Goal: Transaction & Acquisition: Purchase product/service

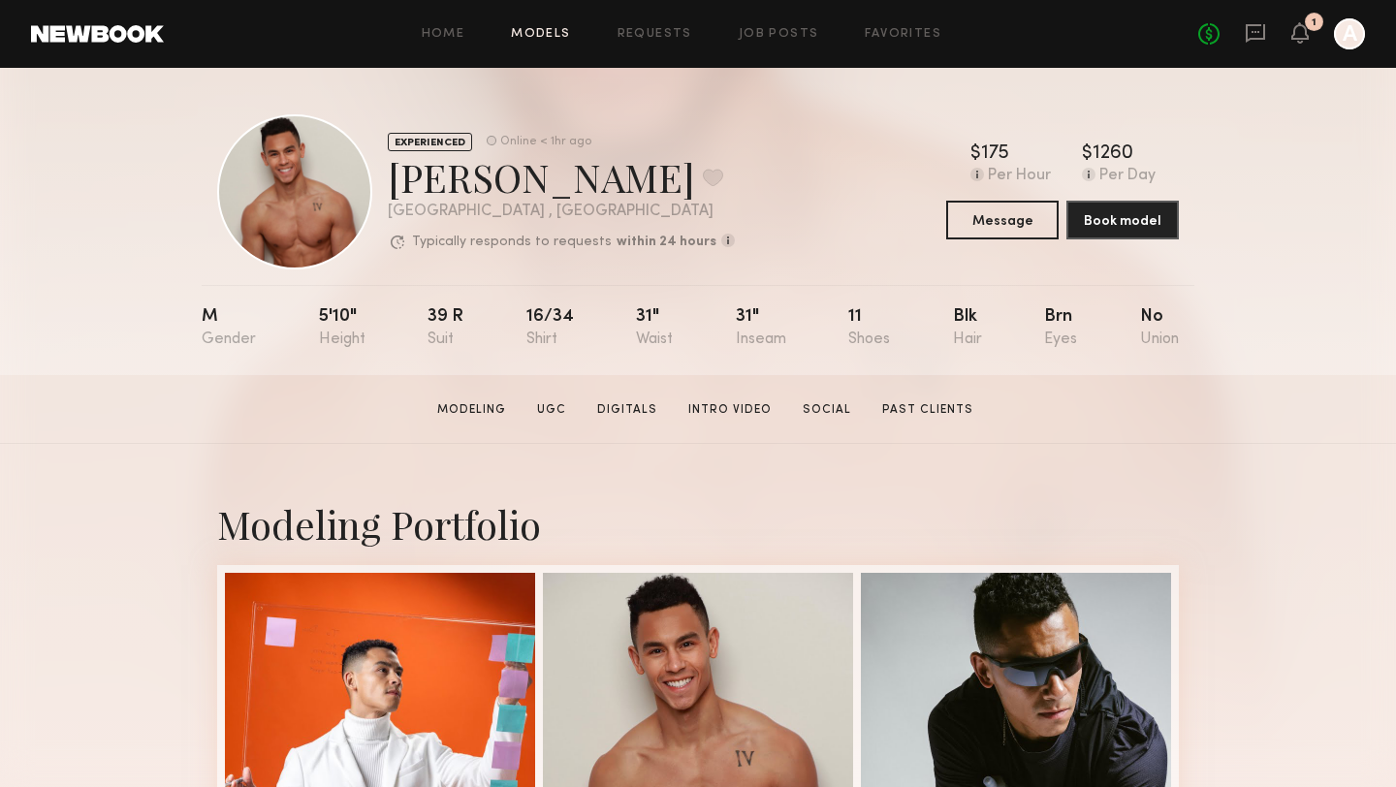
click at [555, 36] on link "Models" at bounding box center [540, 34] width 59 height 13
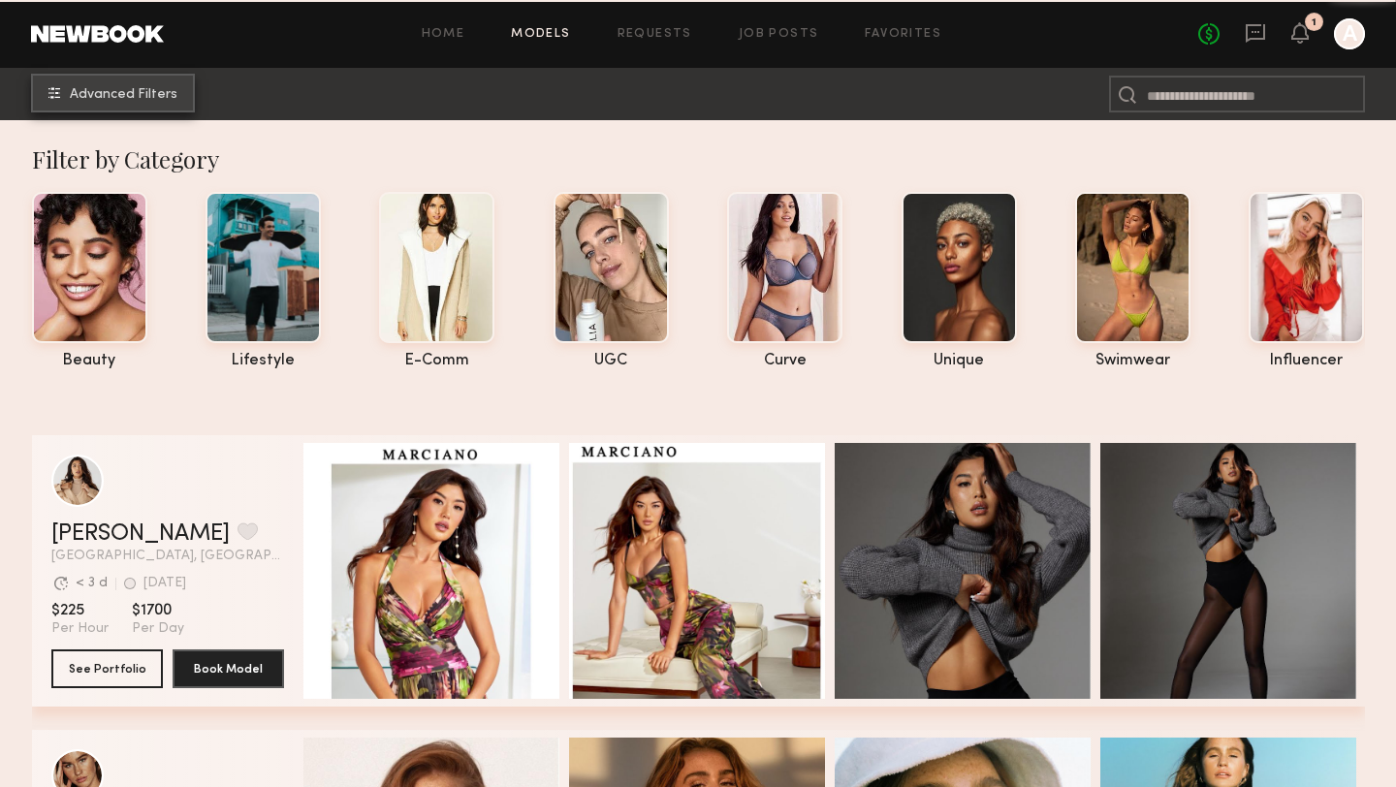
click at [139, 92] on span "Advanced Filters" at bounding box center [124, 95] width 108 height 14
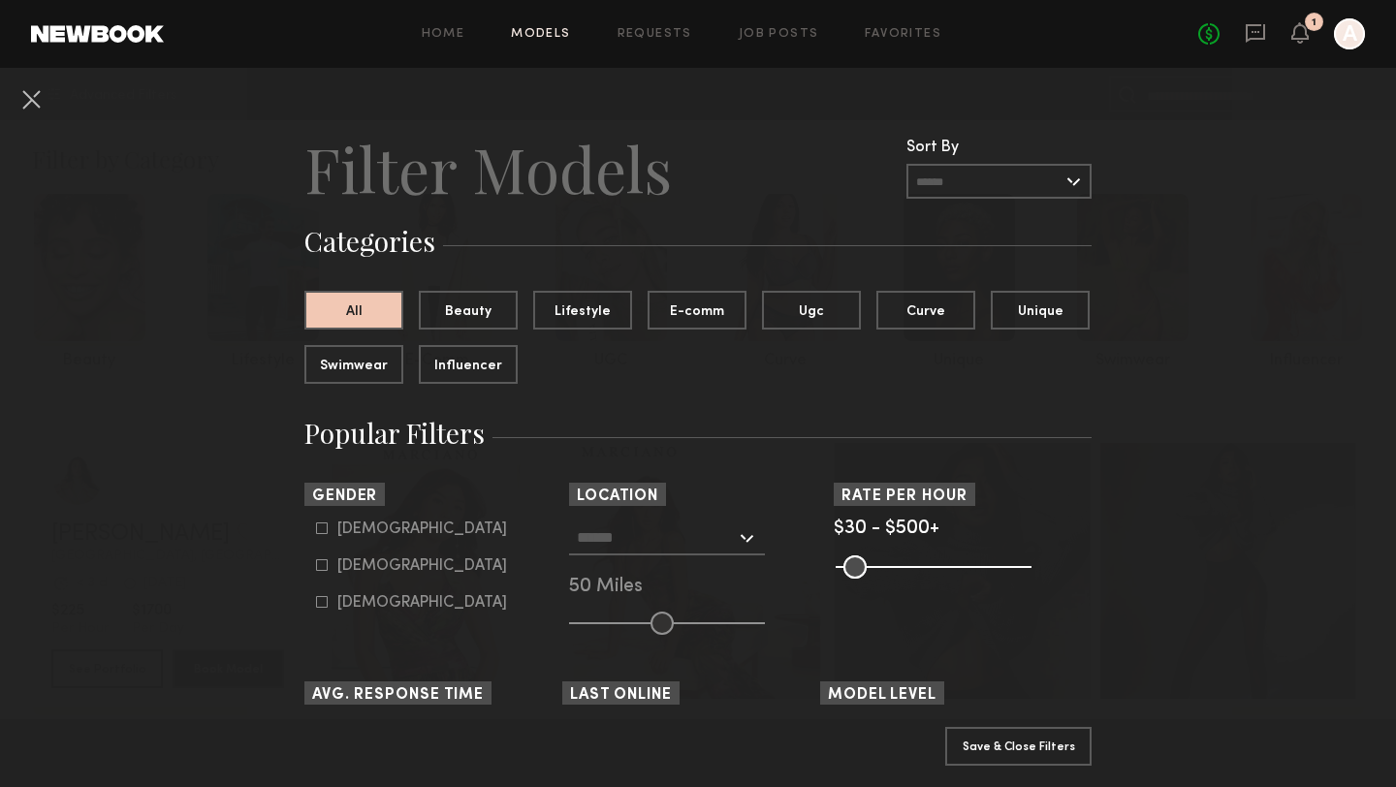
click at [323, 527] on icon at bounding box center [322, 528] width 12 height 12
type input "*"
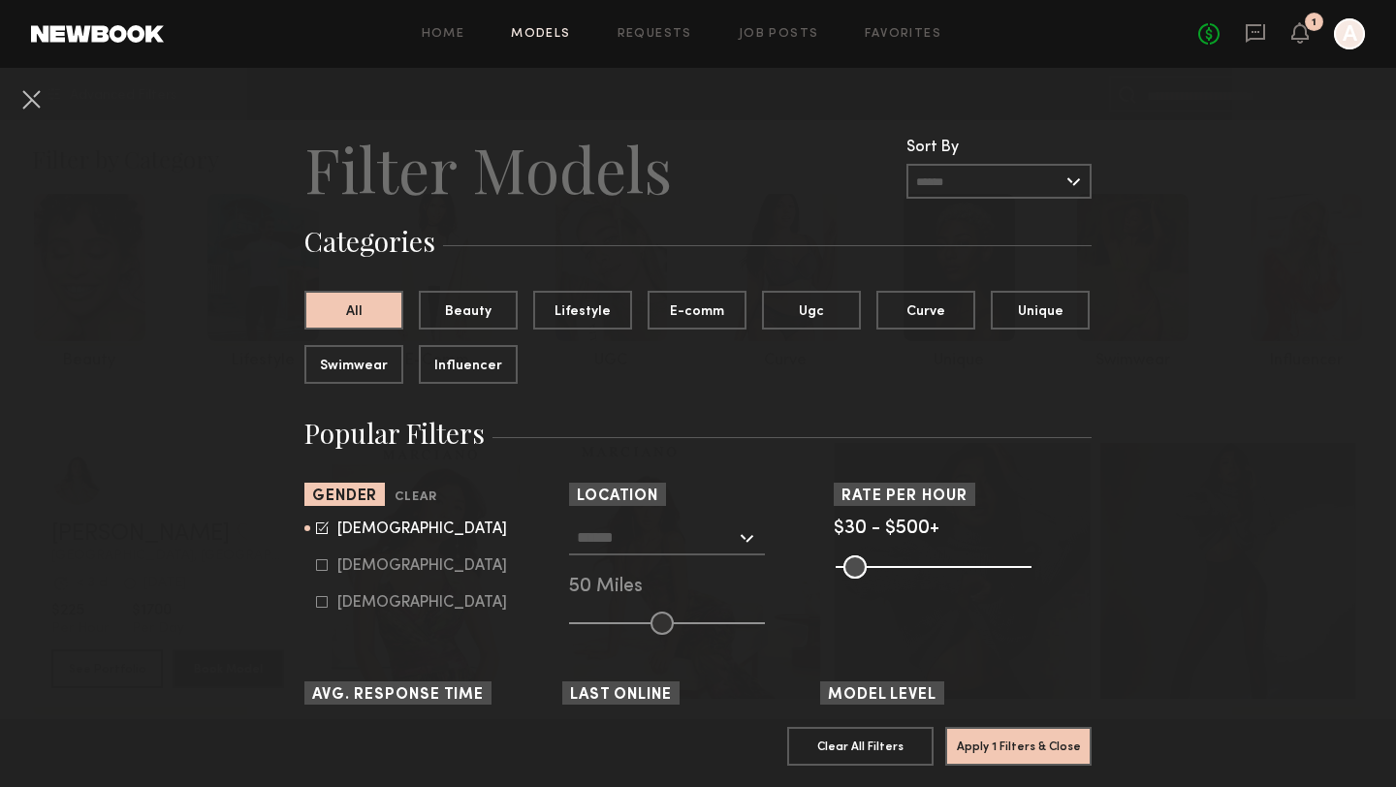
click at [722, 554] on div at bounding box center [667, 538] width 196 height 35
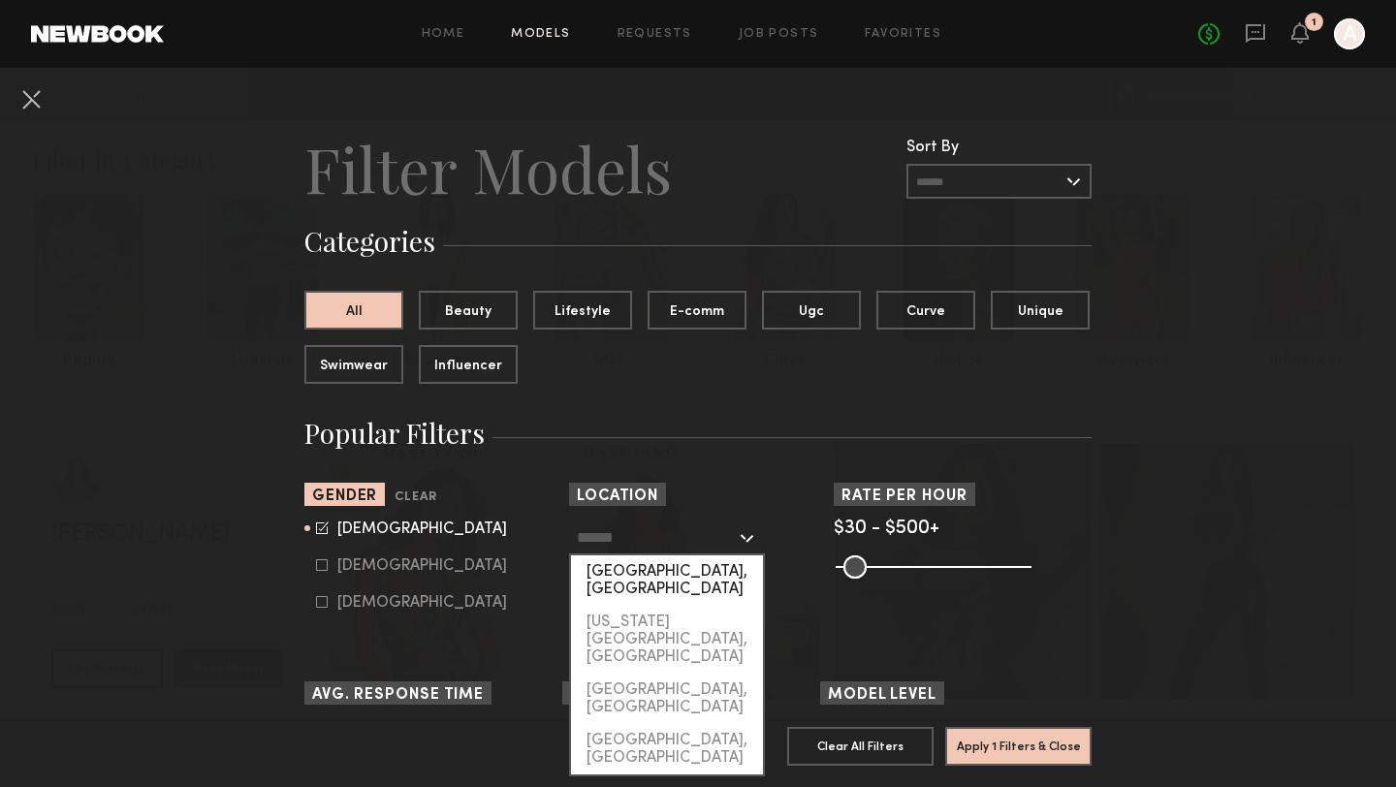
click at [679, 579] on div "[GEOGRAPHIC_DATA], [GEOGRAPHIC_DATA]" at bounding box center [667, 580] width 192 height 50
type input "**********"
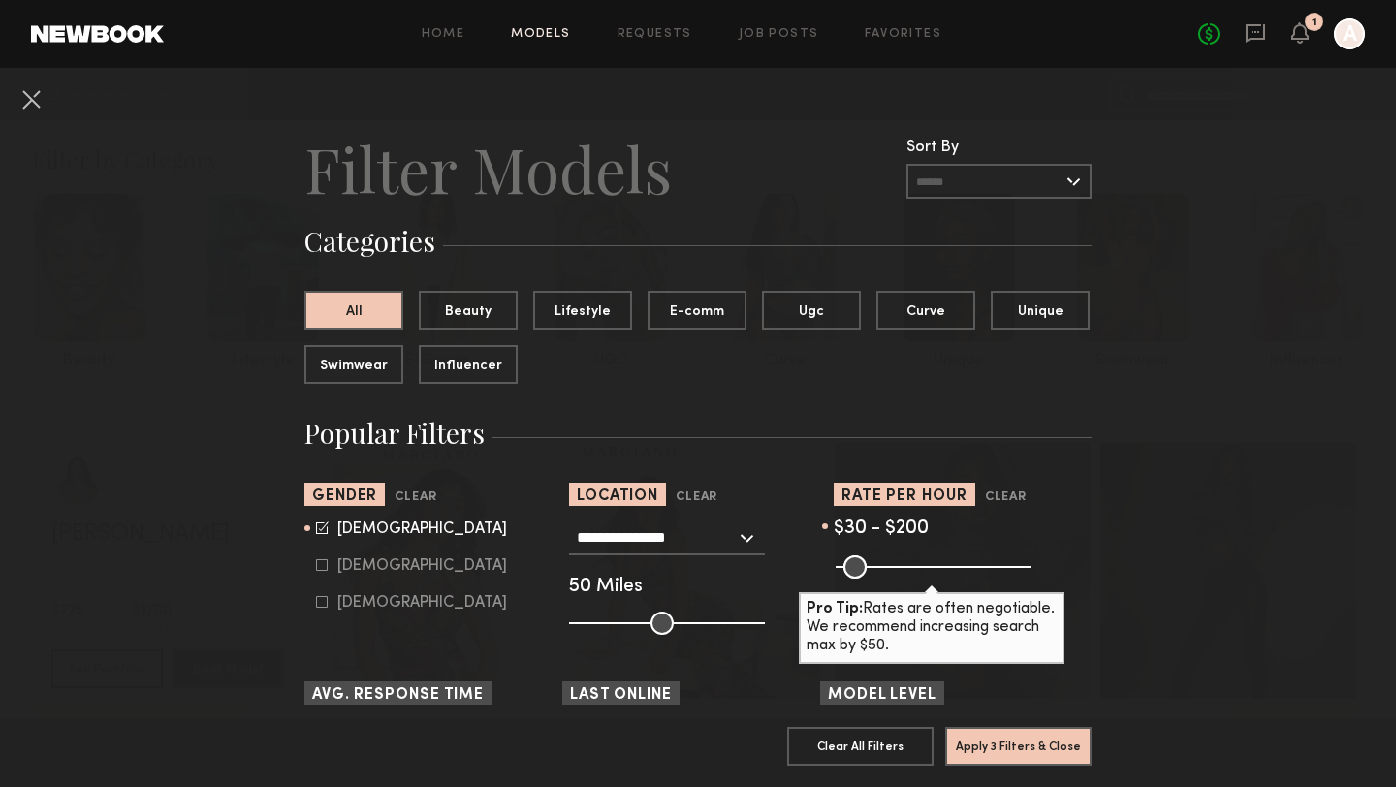
drag, startPoint x: 1018, startPoint y: 562, endPoint x: 909, endPoint y: 566, distance: 108.6
type input "***"
click at [909, 566] on input "range" at bounding box center [934, 566] width 196 height 23
click at [985, 742] on button "Apply 3 Filters & Close" at bounding box center [1018, 745] width 146 height 39
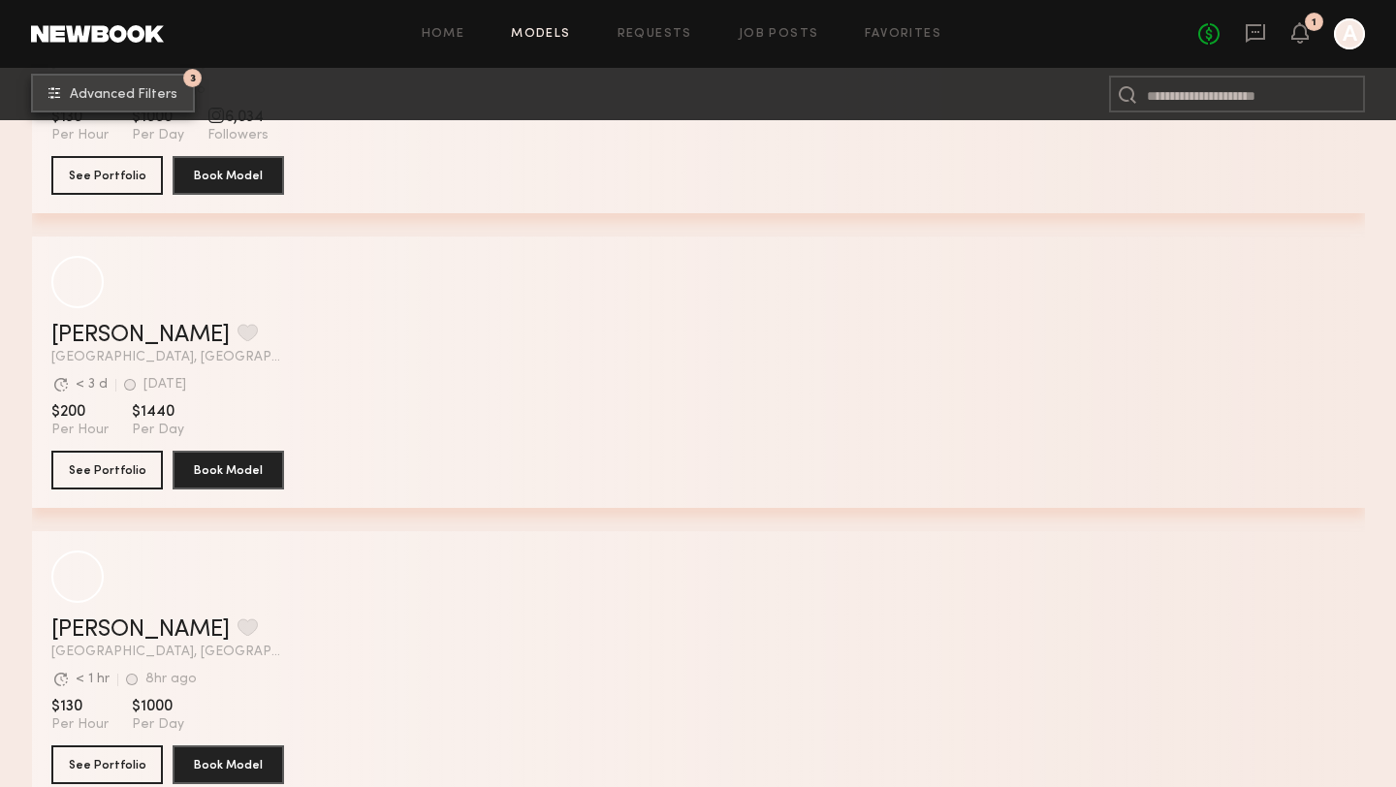
scroll to position [11124, 0]
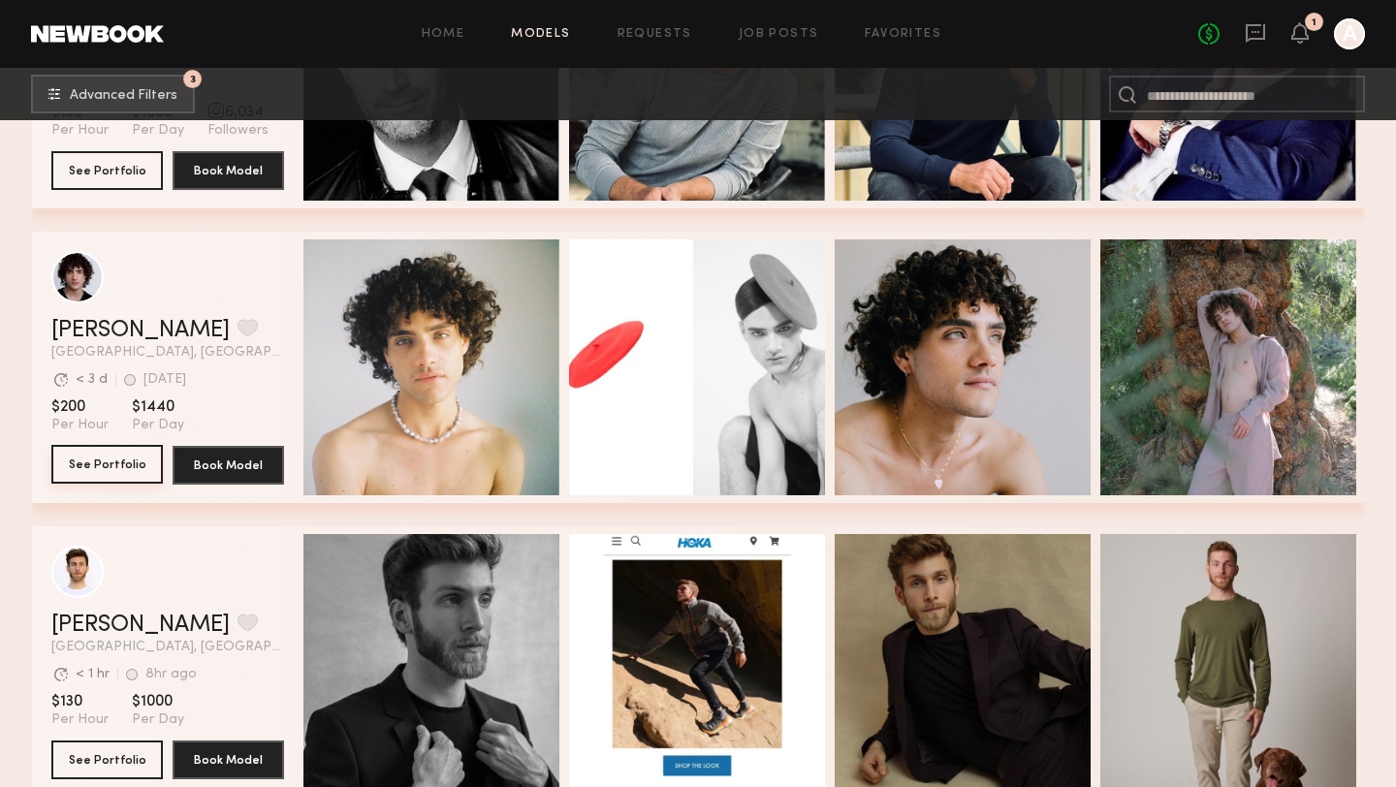
click at [136, 454] on button "See Portfolio" at bounding box center [106, 464] width 111 height 39
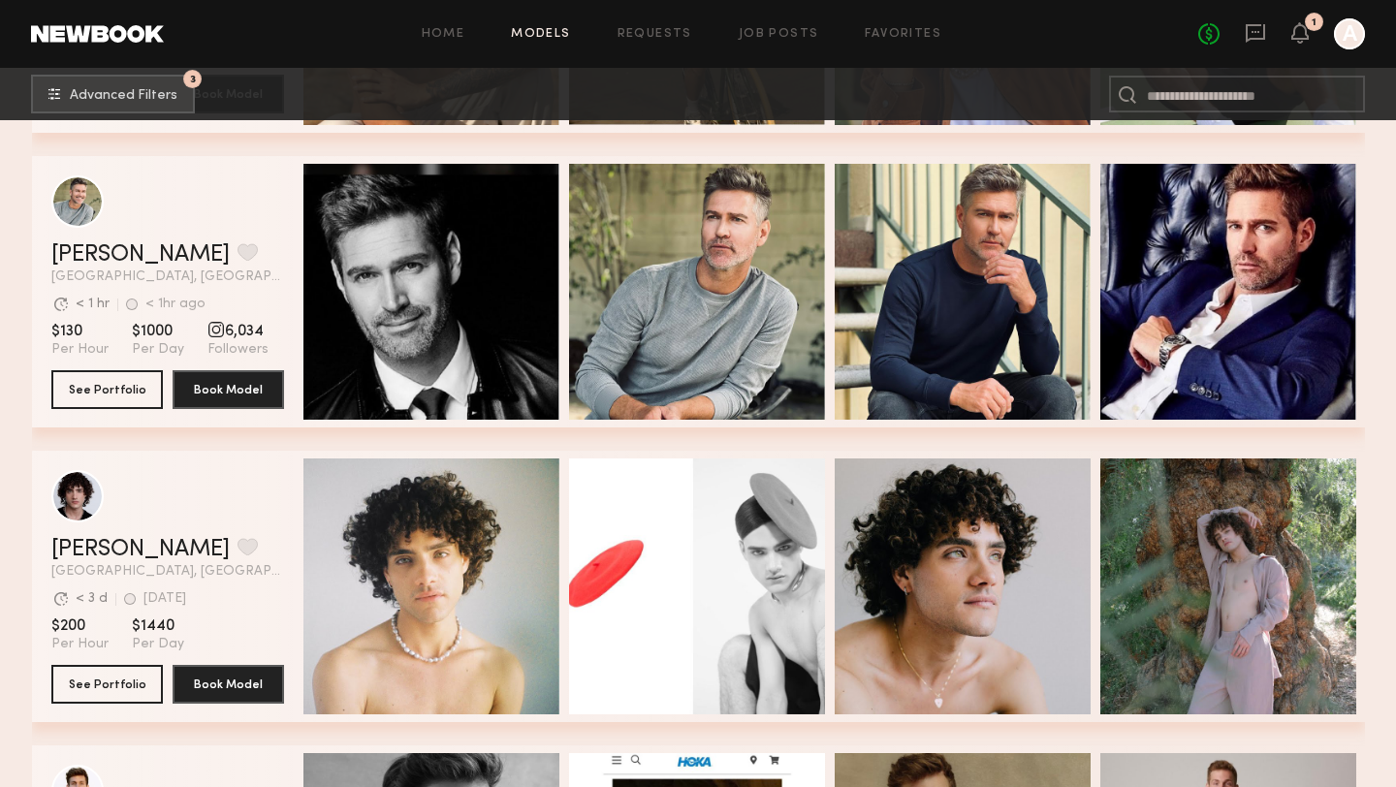
scroll to position [10850, 0]
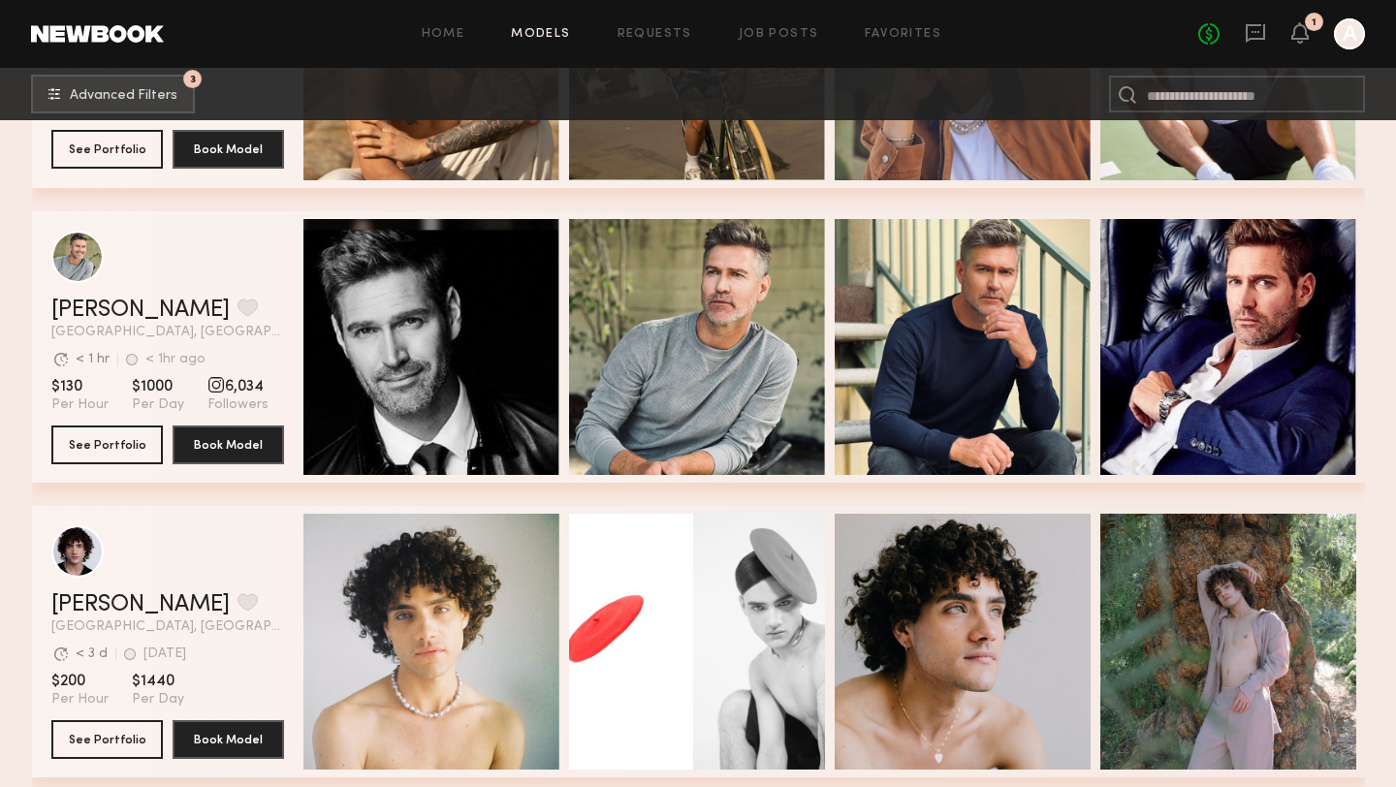
click at [187, 550] on div "grid" at bounding box center [167, 551] width 233 height 52
click at [111, 610] on link "Beau A." at bounding box center [140, 604] width 178 height 23
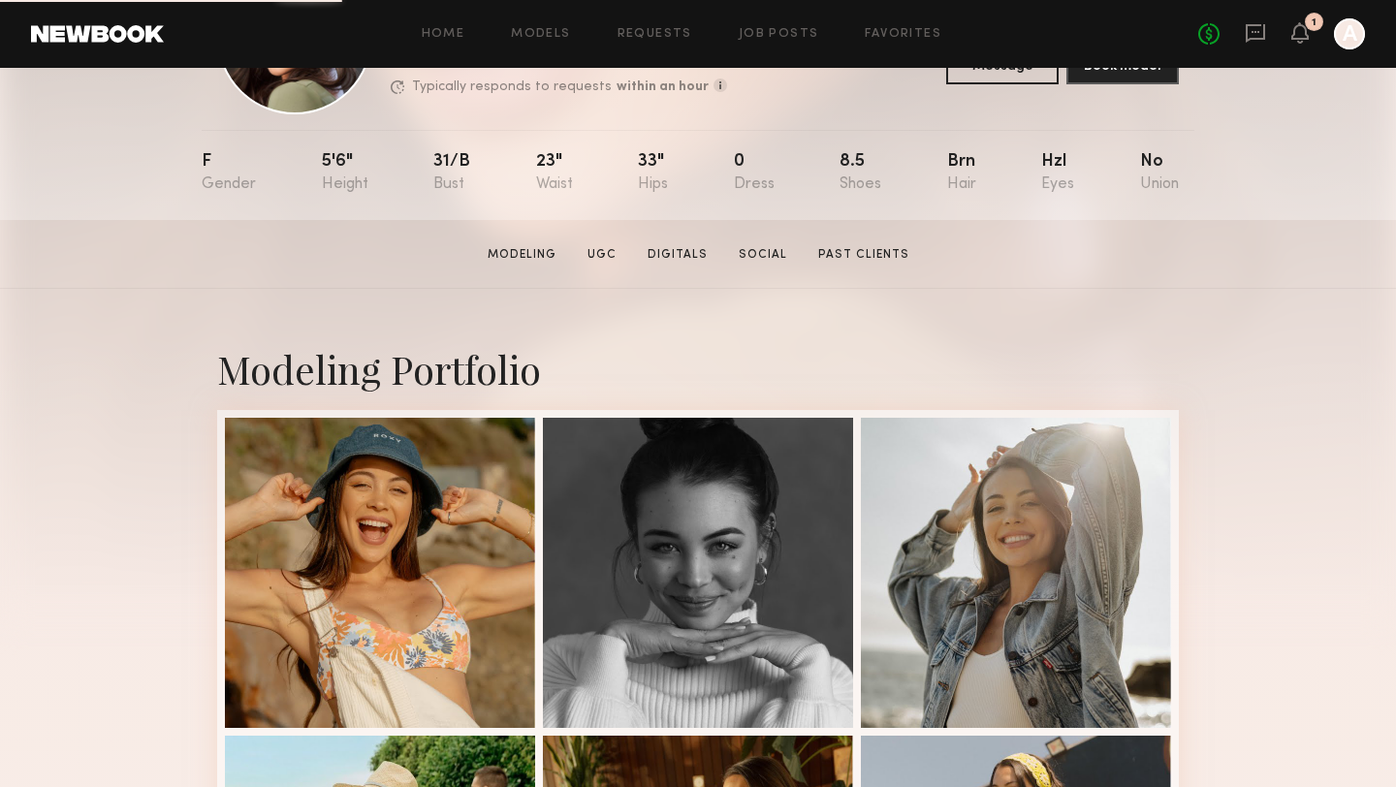
scroll to position [181, 0]
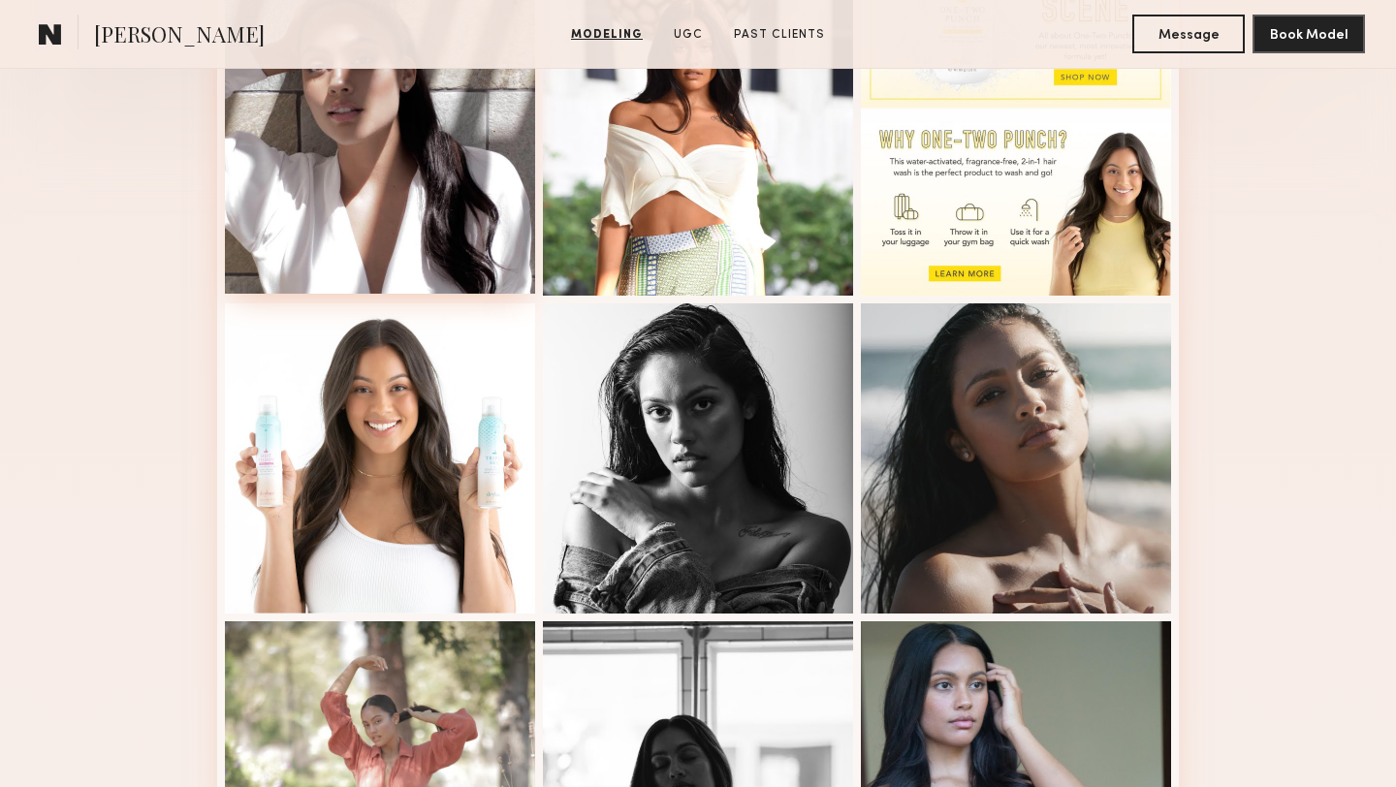
scroll to position [603, 0]
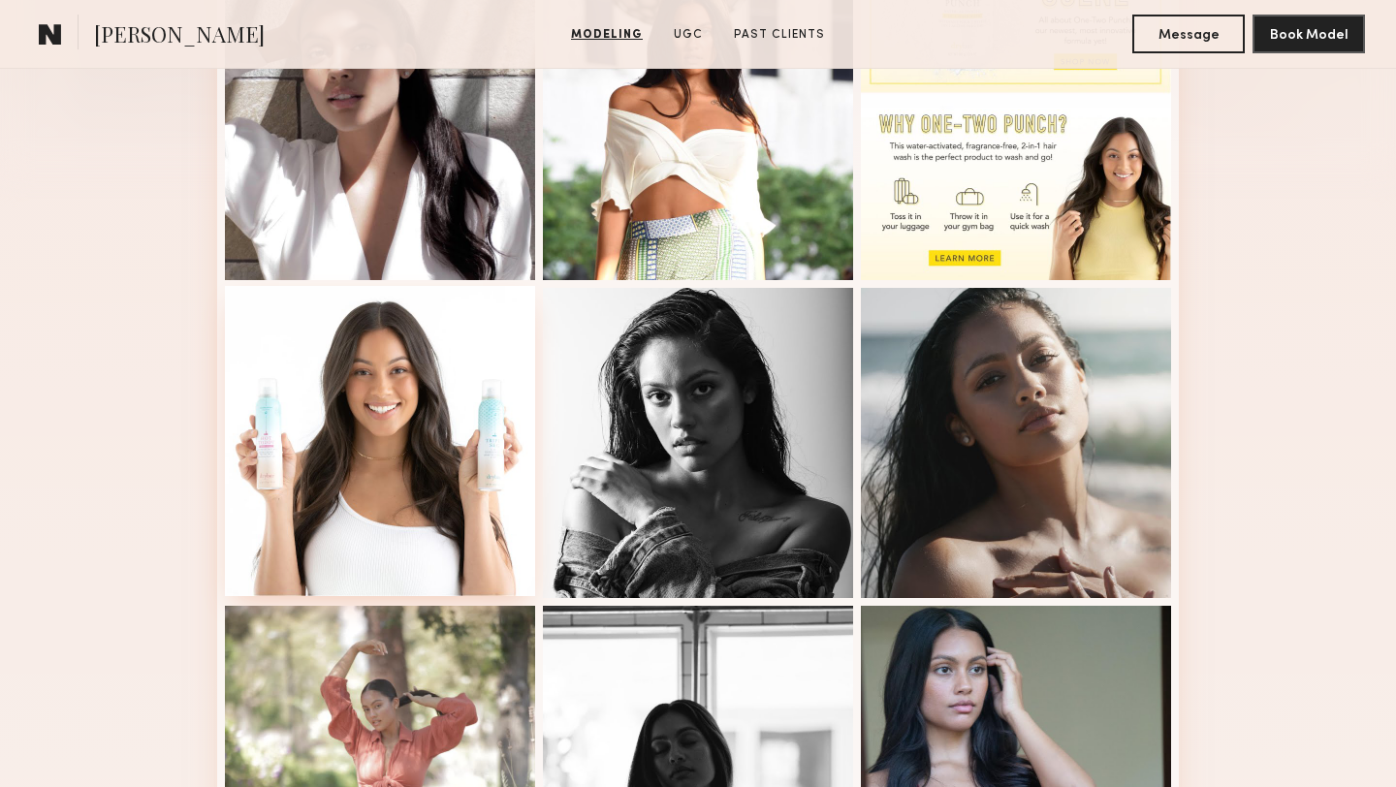
click at [330, 418] on div at bounding box center [380, 441] width 310 height 310
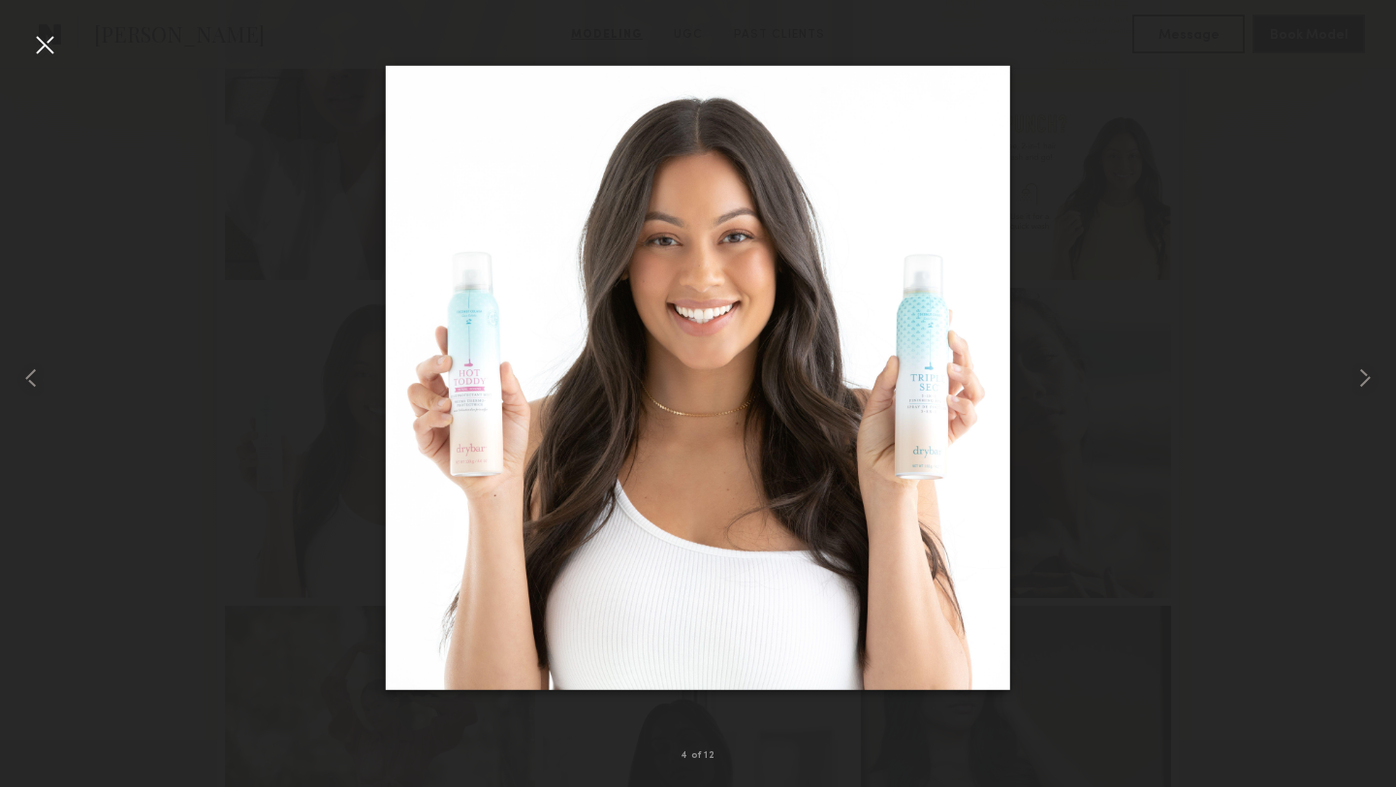
click at [57, 45] on div at bounding box center [44, 44] width 31 height 31
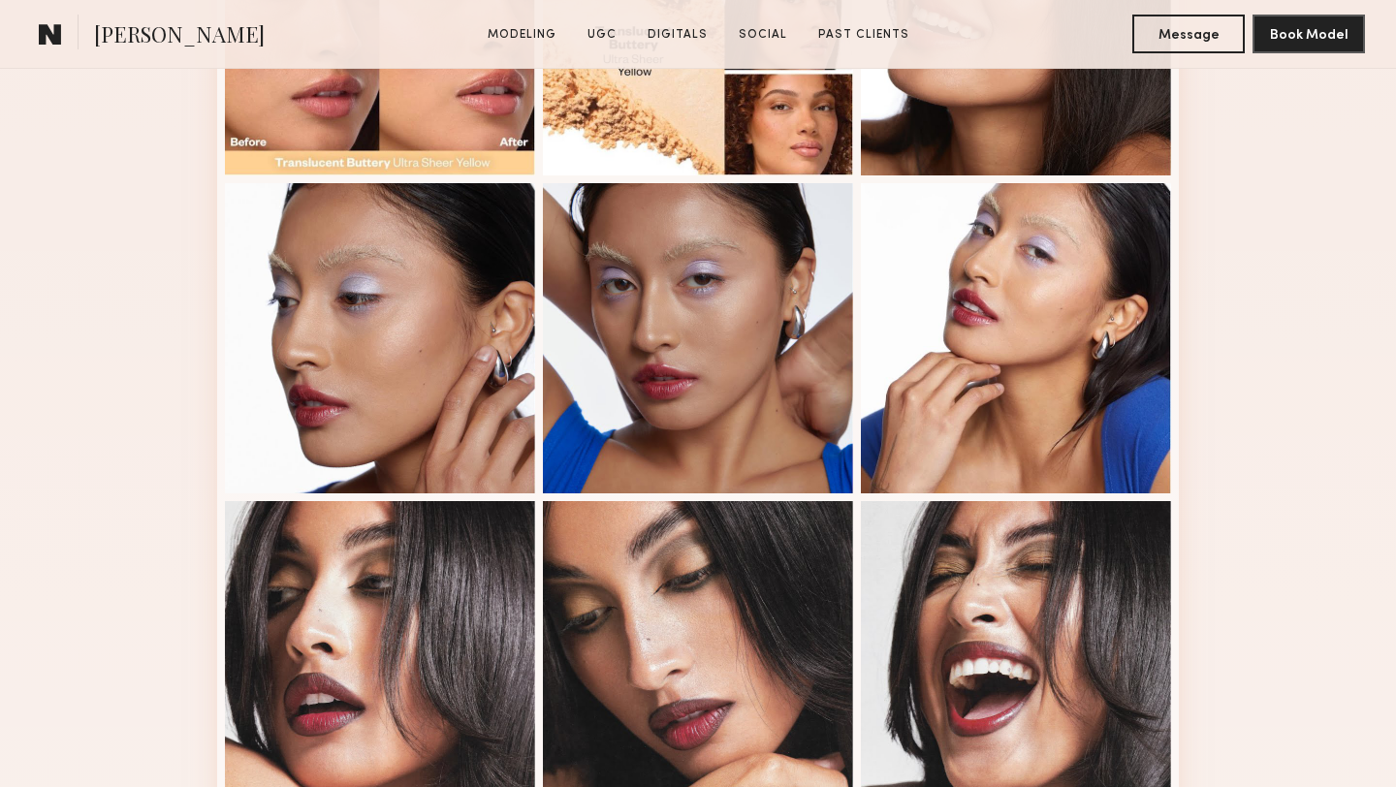
scroll to position [1290, 0]
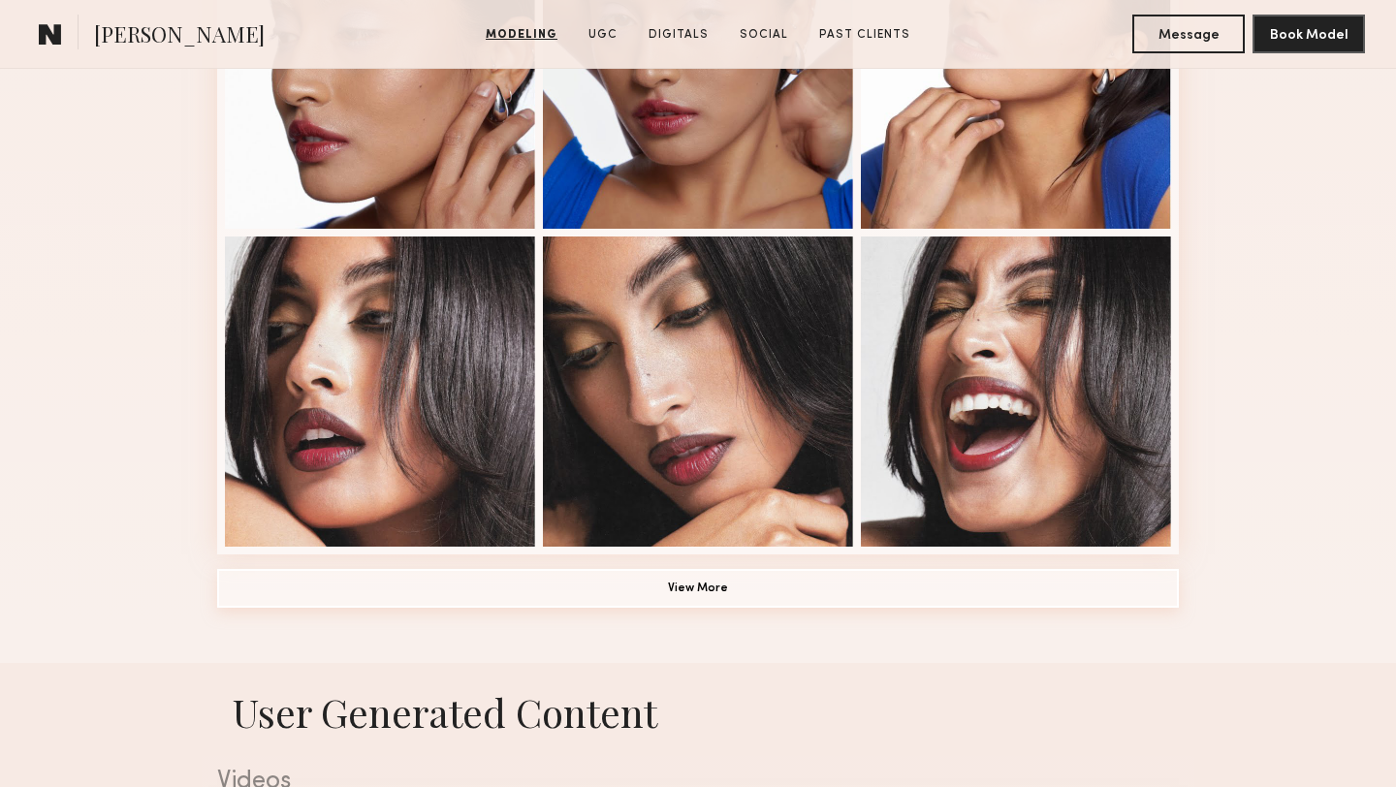
click at [713, 589] on button "View More" at bounding box center [698, 588] width 962 height 39
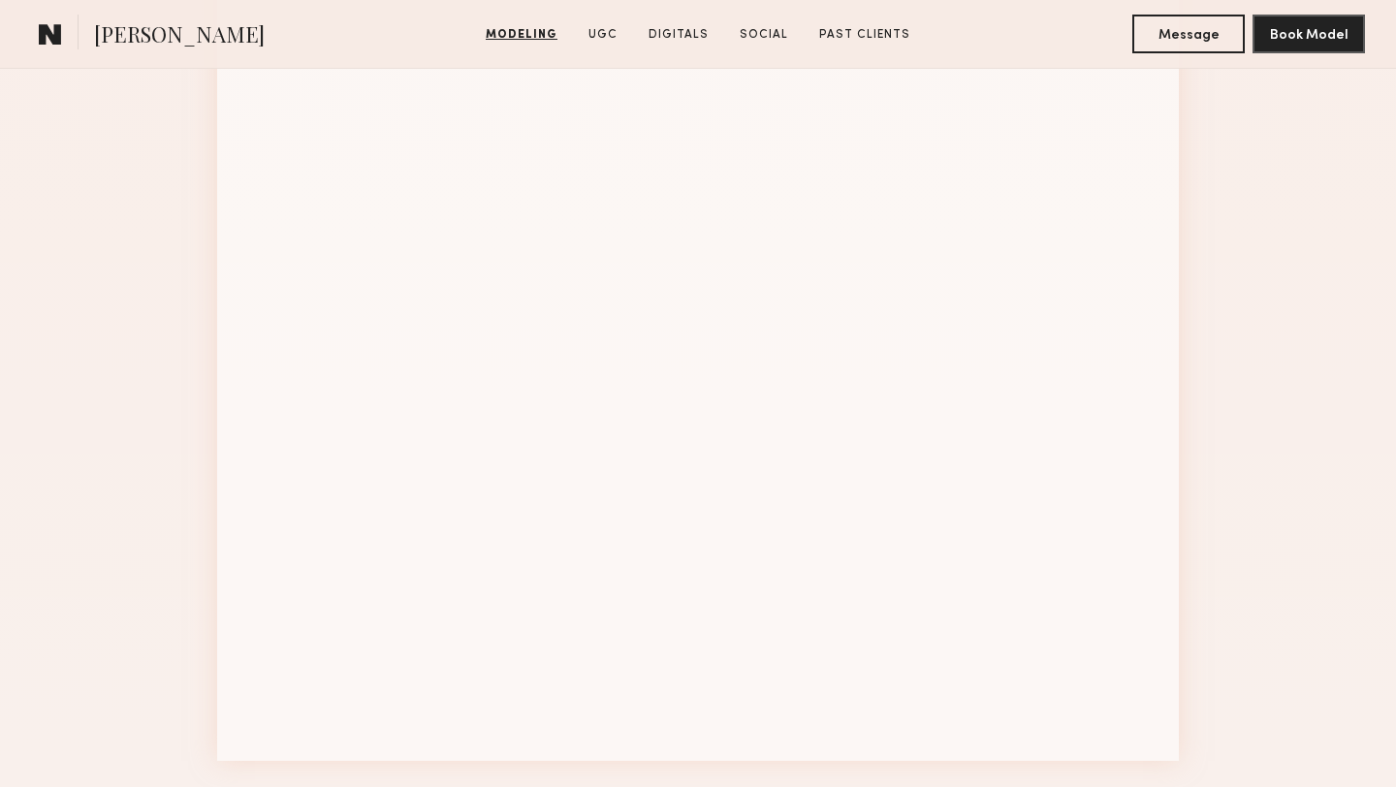
scroll to position [2391, 0]
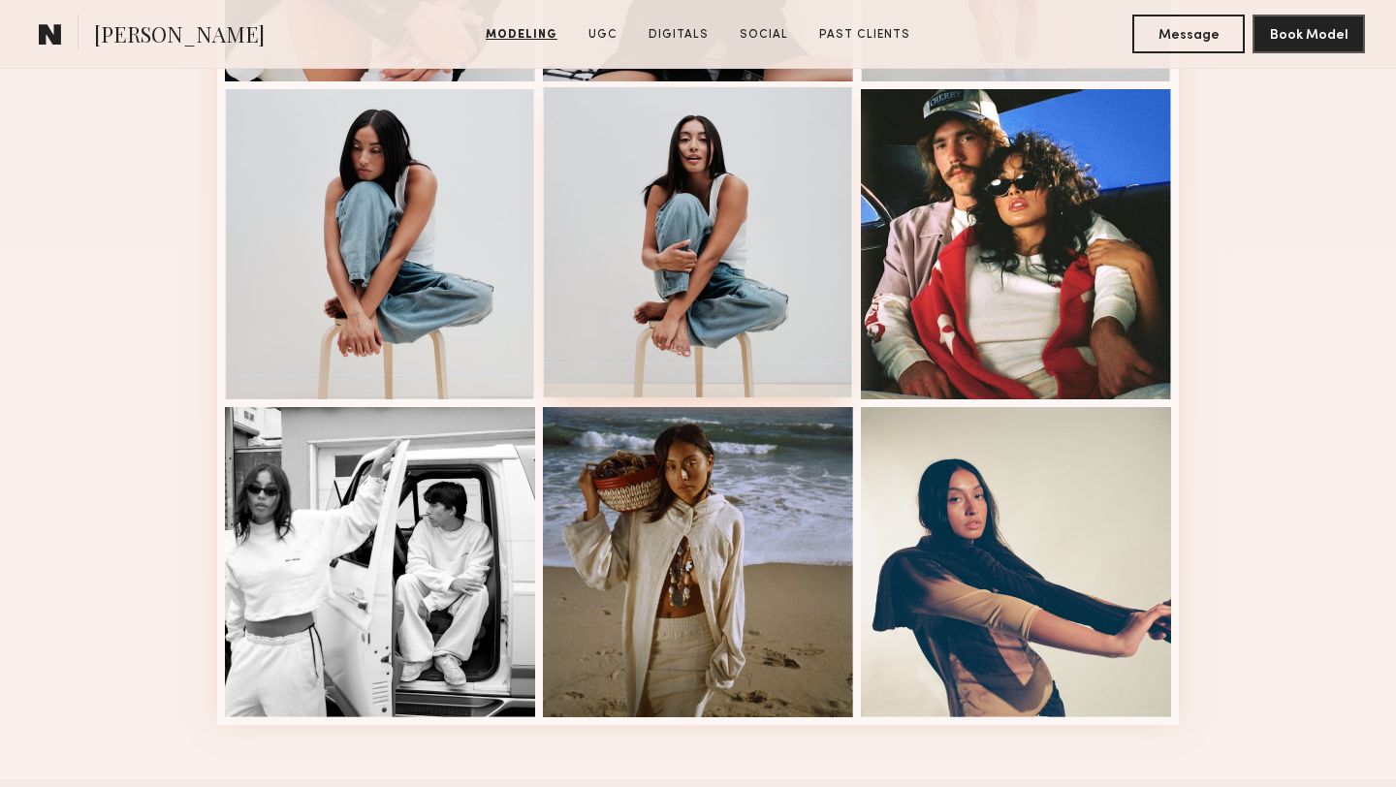
click at [702, 284] on div at bounding box center [698, 242] width 310 height 310
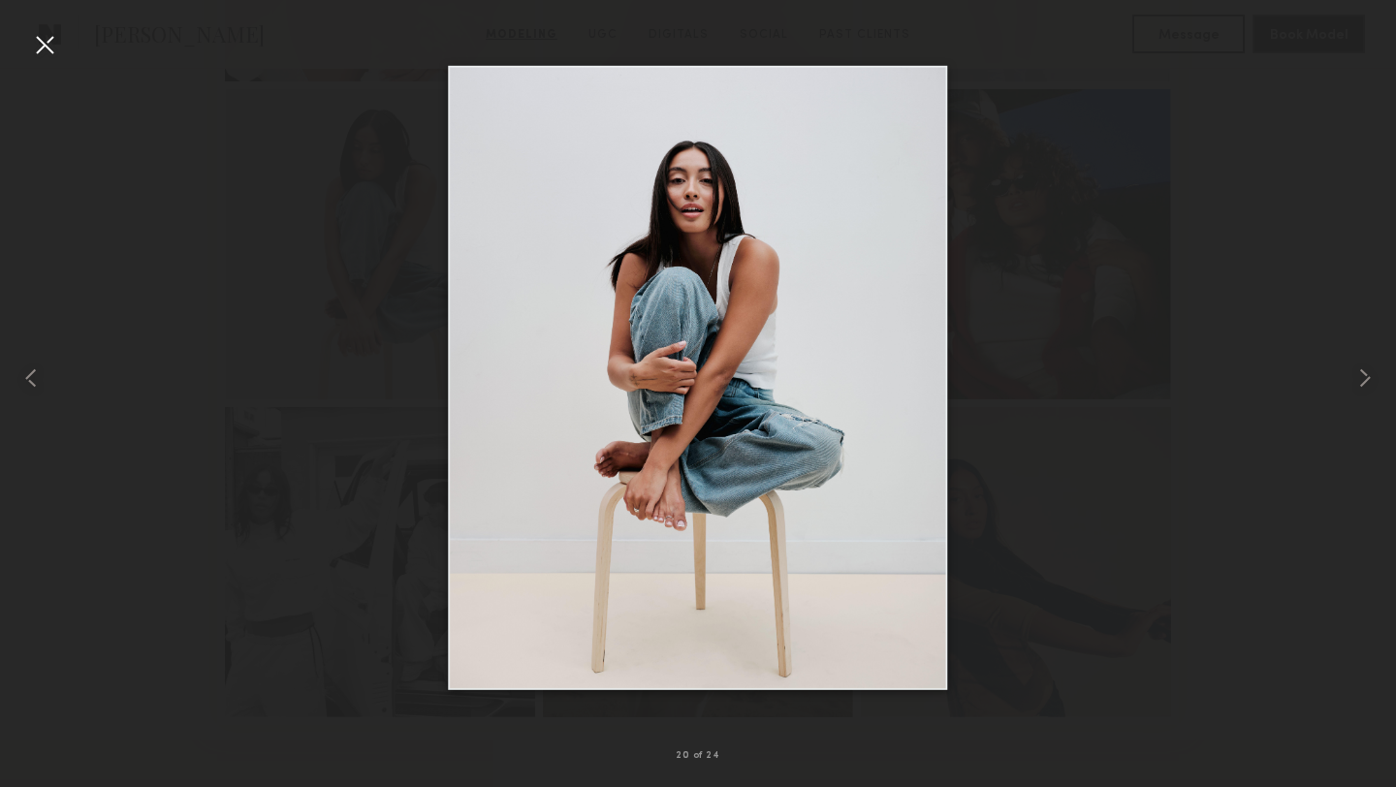
click at [43, 40] on div at bounding box center [44, 44] width 31 height 31
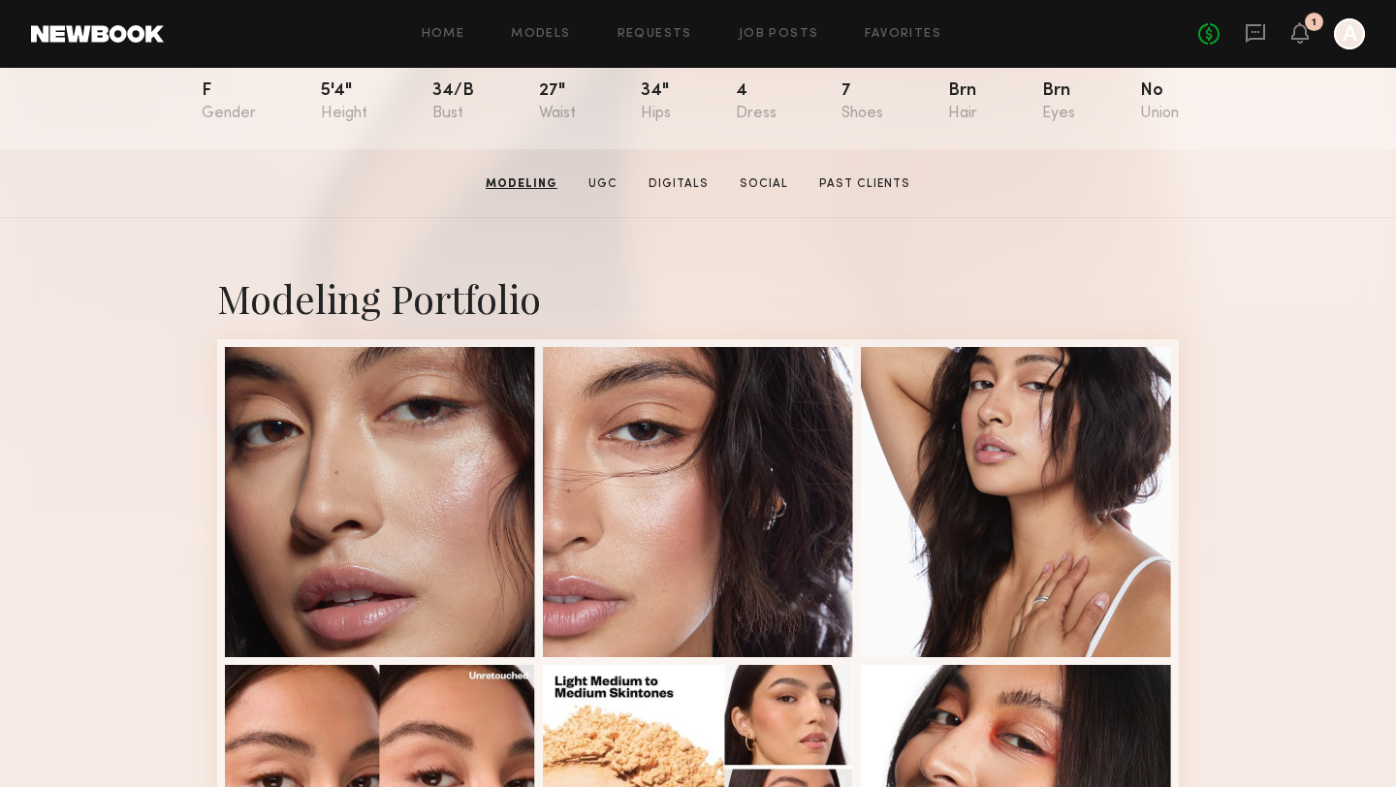
scroll to position [191, 0]
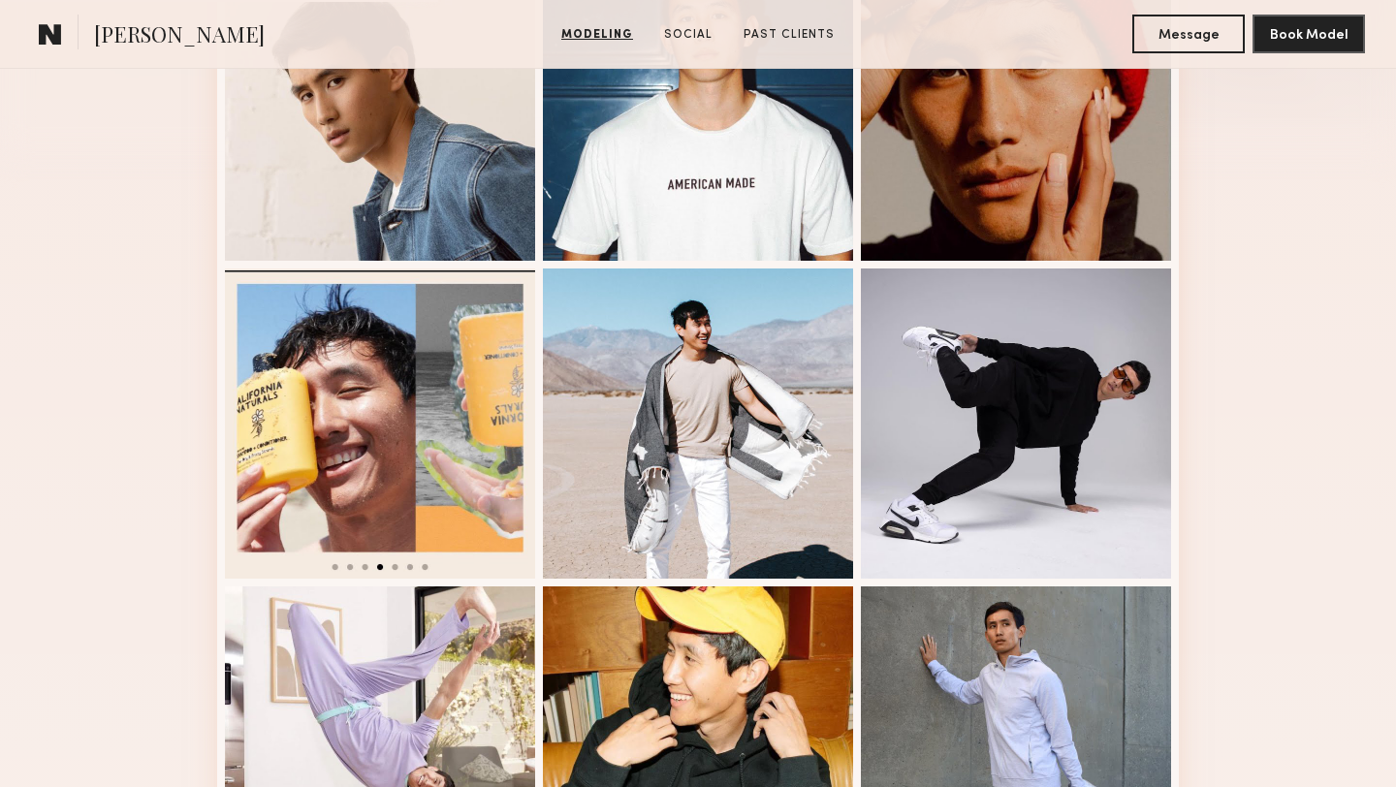
scroll to position [178, 0]
